Goal: Transaction & Acquisition: Download file/media

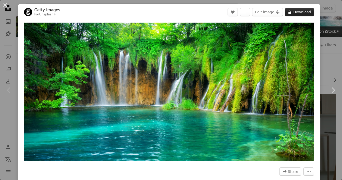
scroll to position [34, 0]
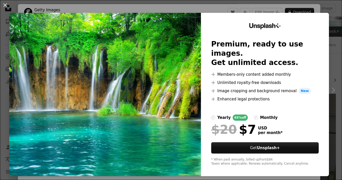
click at [185, 5] on div "An X shape Unsplash+ Premium, ready to use images. Get unlimited access. A plus…" at bounding box center [171, 90] width 342 height 180
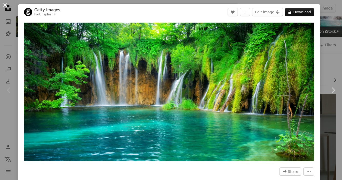
click at [6, 3] on button "An X shape" at bounding box center [5, 5] width 6 height 6
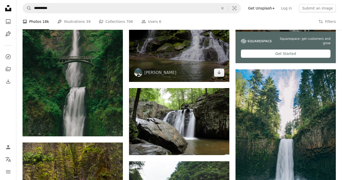
scroll to position [197, 0]
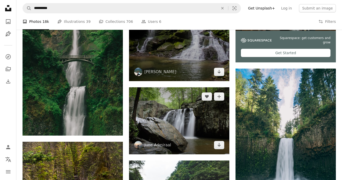
click at [186, 133] on img at bounding box center [179, 120] width 100 height 67
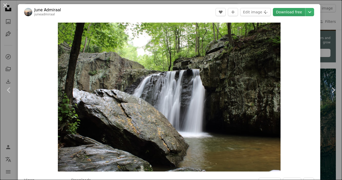
click at [305, 11] on link "Download free" at bounding box center [289, 12] width 32 height 8
